Goal: Task Accomplishment & Management: Complete application form

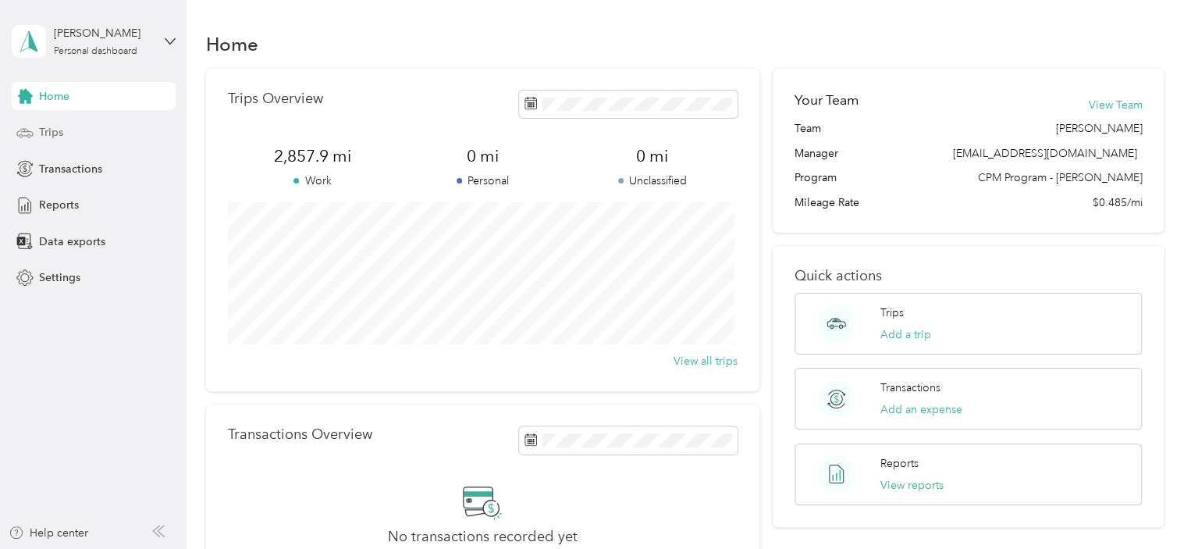
click at [57, 134] on span "Trips" at bounding box center [51, 132] width 24 height 16
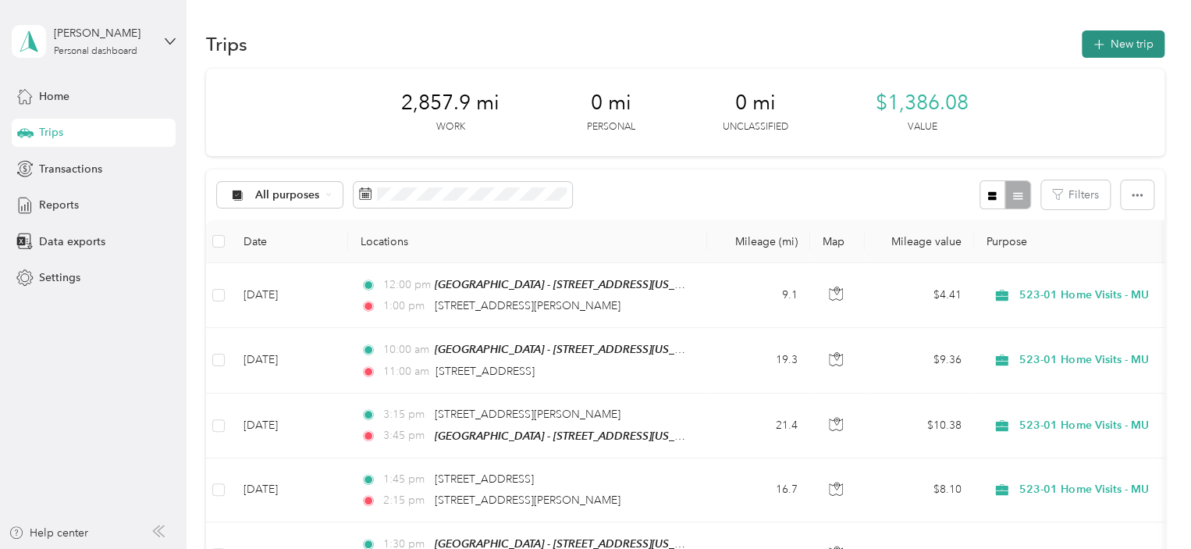
click at [1139, 31] on button "New trip" at bounding box center [1123, 43] width 83 height 27
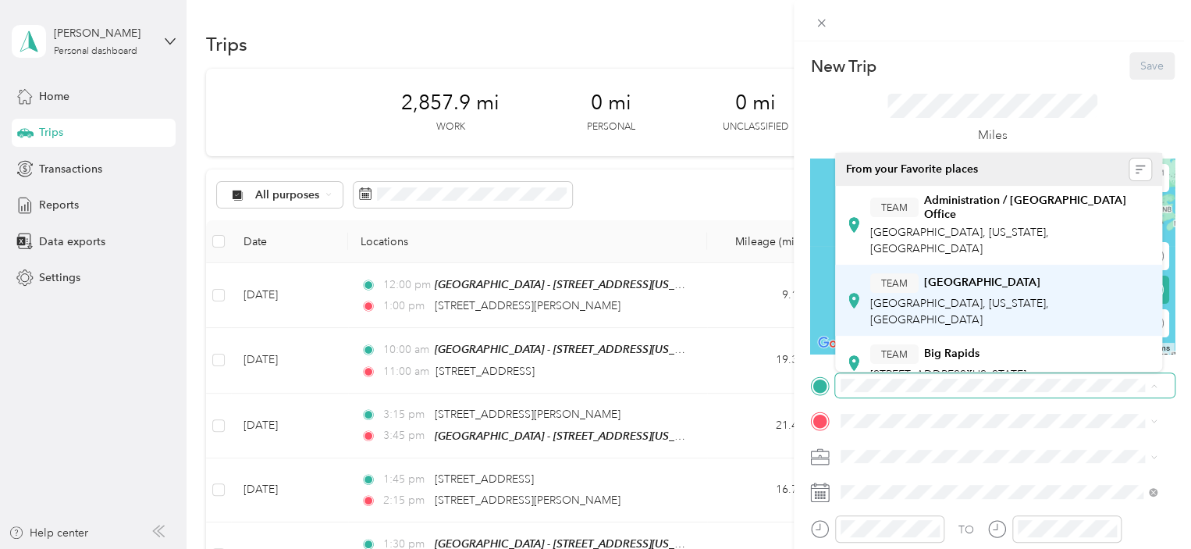
scroll to position [507, 0]
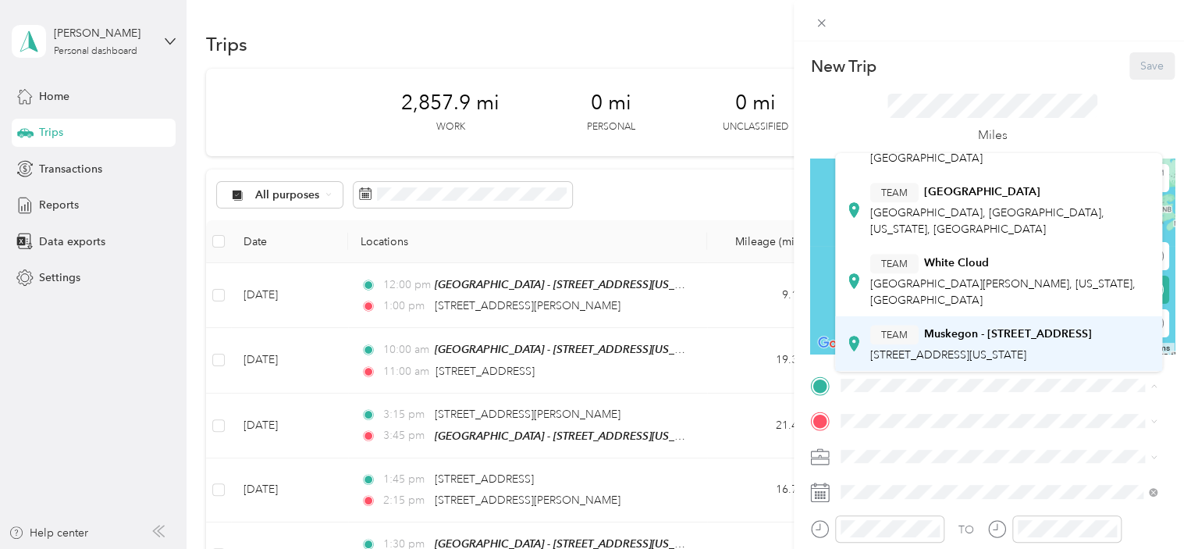
click at [967, 348] on span "[STREET_ADDRESS][US_STATE]" at bounding box center [949, 354] width 156 height 13
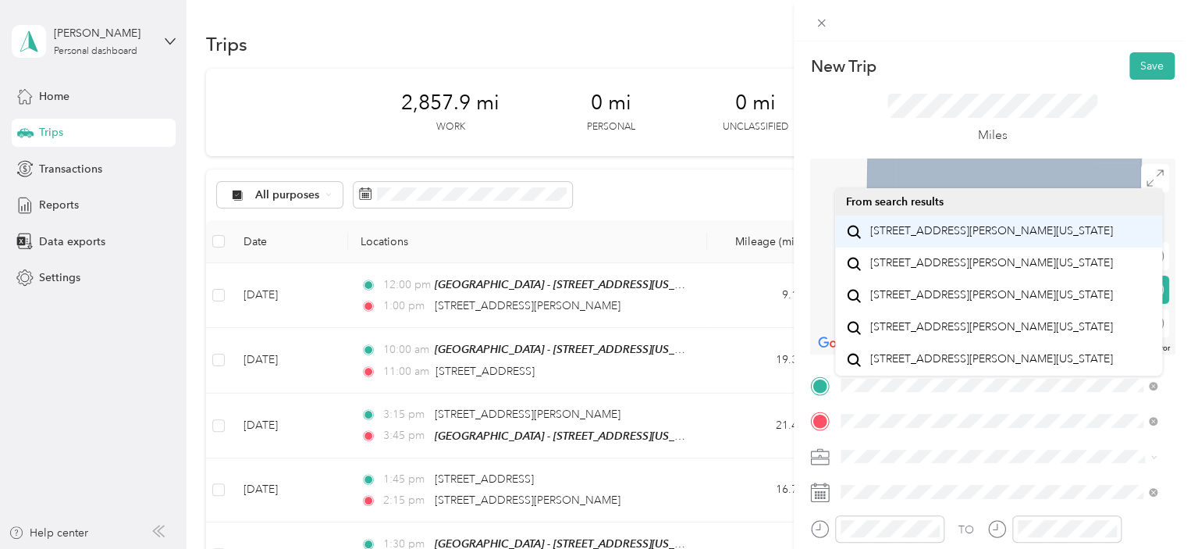
click at [971, 234] on span "[STREET_ADDRESS][PERSON_NAME][US_STATE]" at bounding box center [992, 231] width 243 height 14
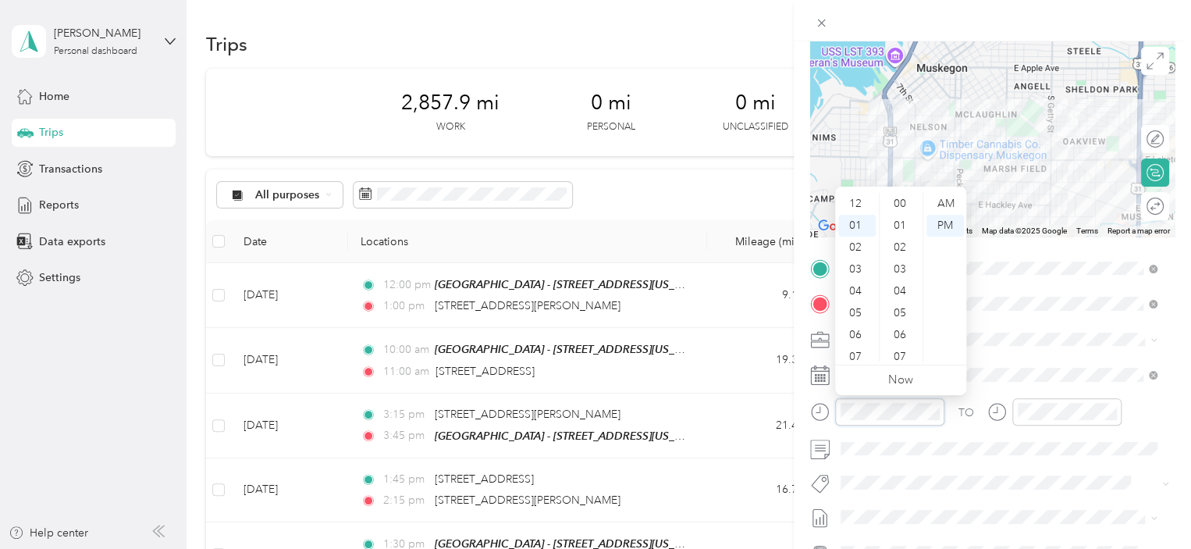
scroll to position [372, 0]
click at [862, 230] on div "02" at bounding box center [856, 226] width 37 height 22
click at [903, 202] on div "00" at bounding box center [901, 204] width 37 height 22
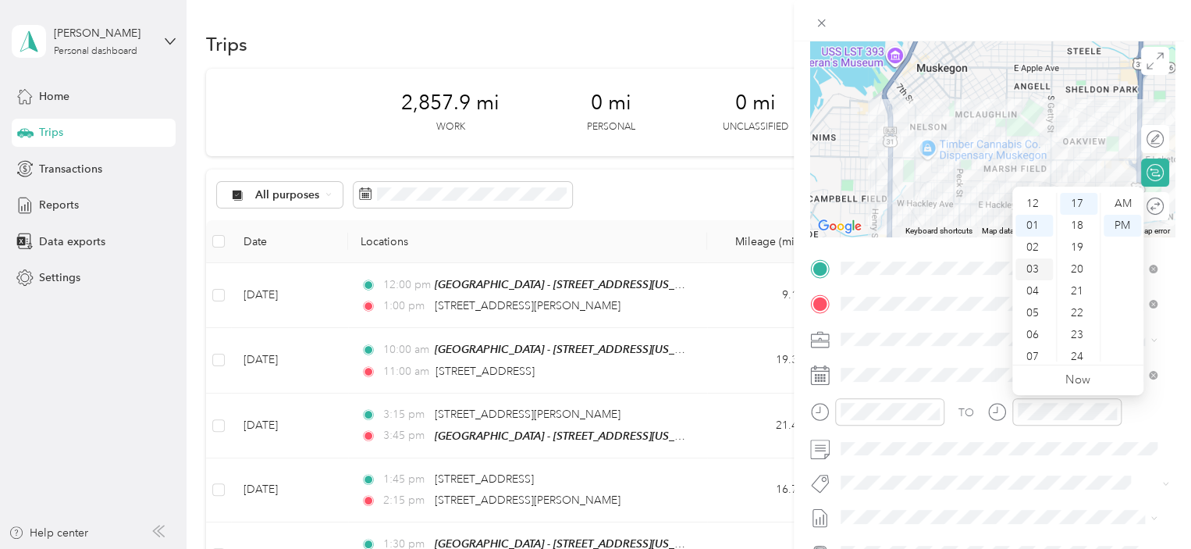
click at [1038, 267] on div "03" at bounding box center [1034, 269] width 37 height 22
click at [1077, 205] on div "00" at bounding box center [1078, 204] width 37 height 22
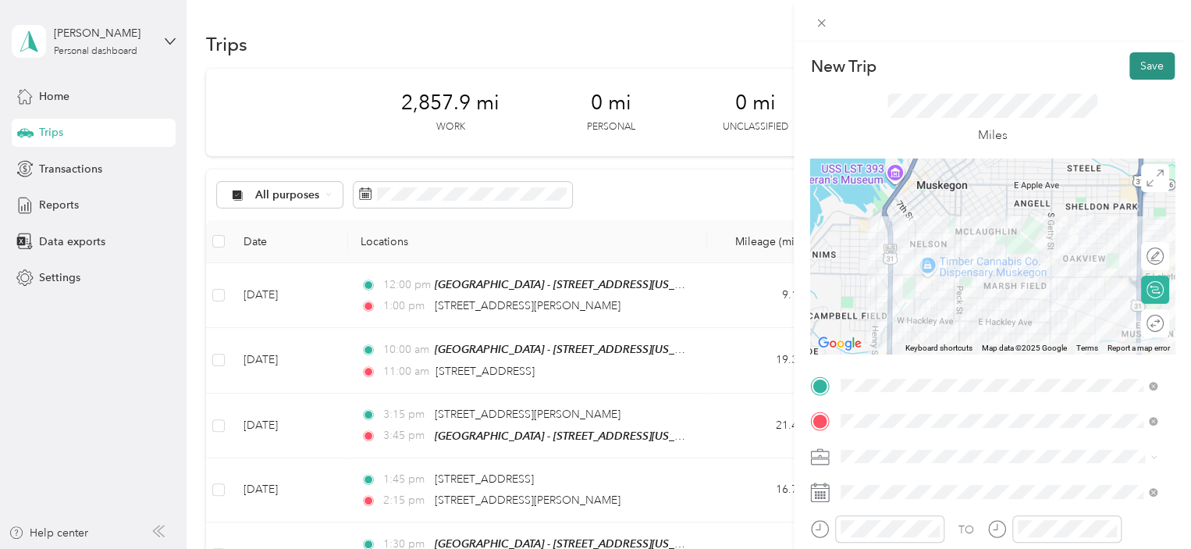
click at [1138, 62] on button "Save" at bounding box center [1152, 65] width 45 height 27
